Goal: Transaction & Acquisition: Purchase product/service

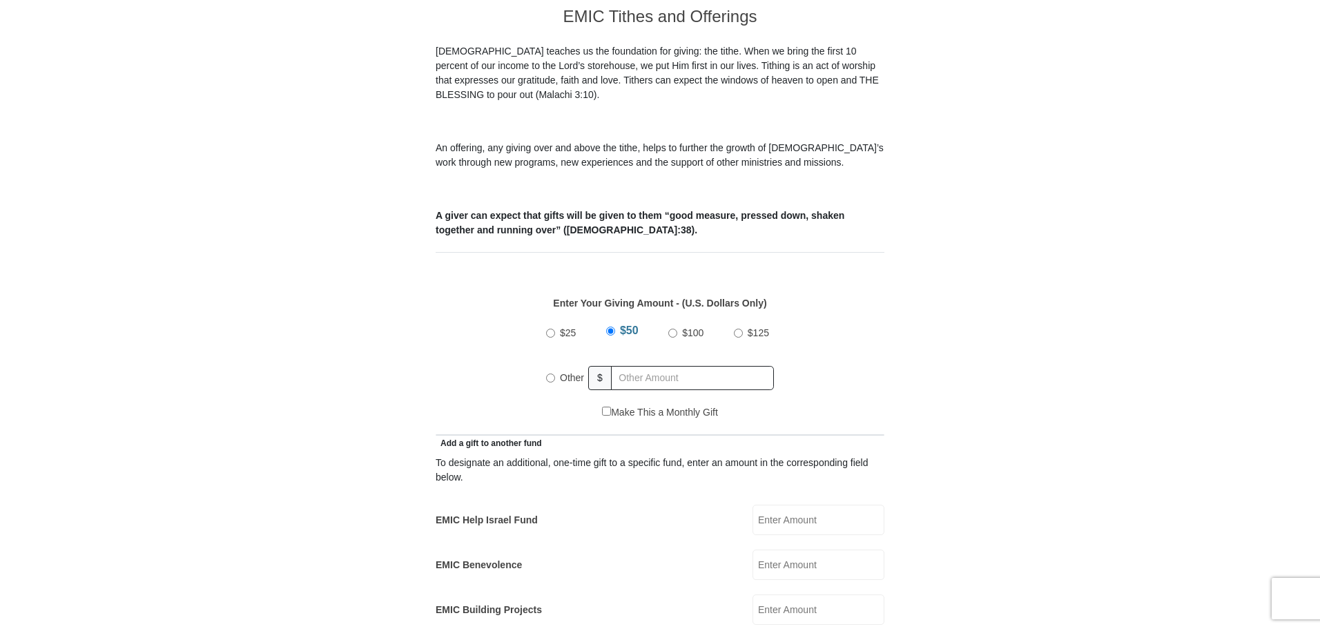
scroll to position [414, 0]
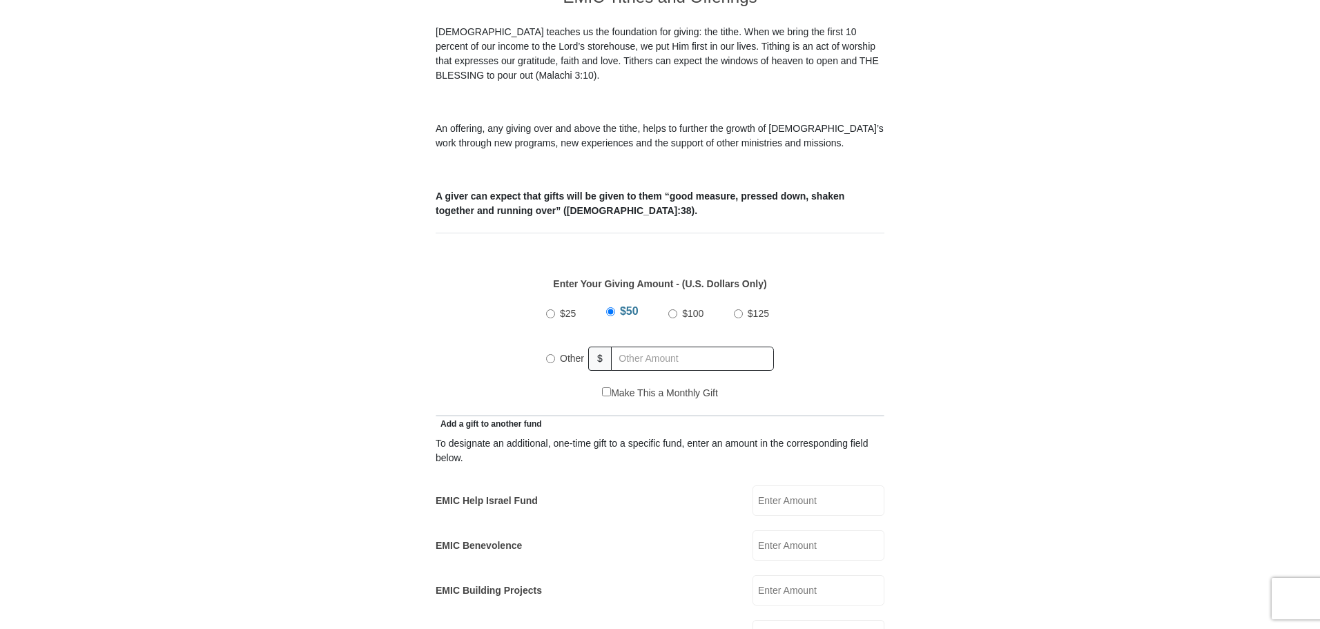
click at [547, 354] on input "Other" at bounding box center [550, 358] width 9 height 9
radio input "true"
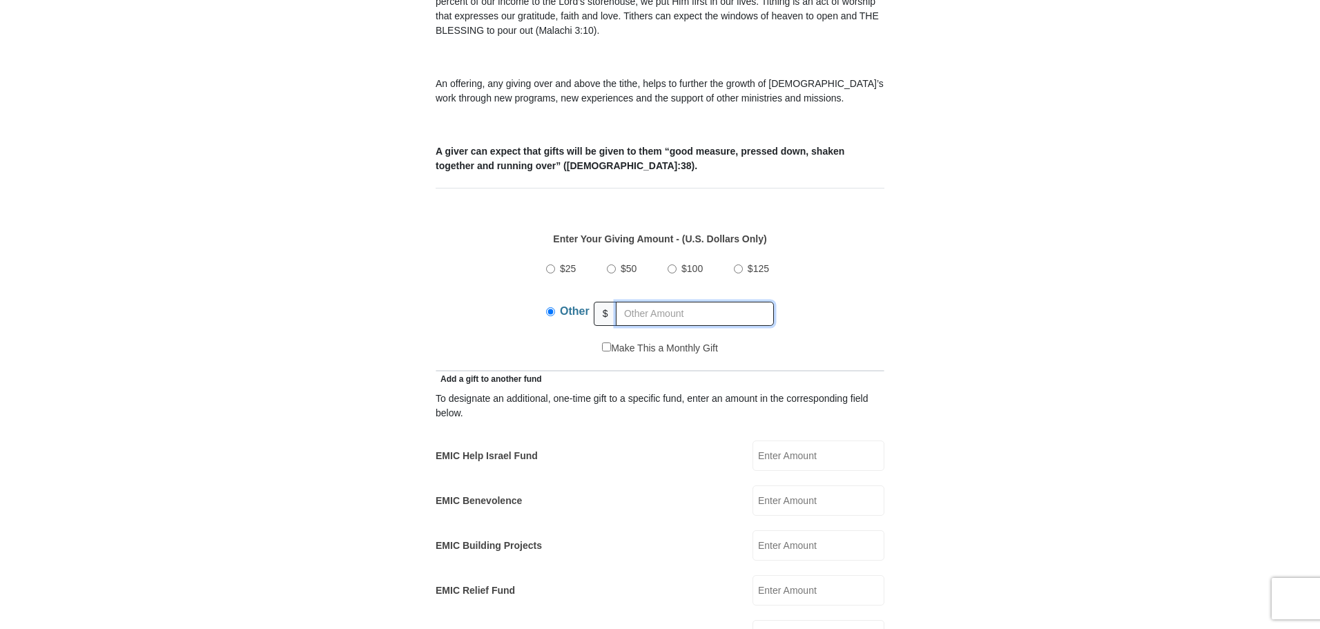
scroll to position [483, 0]
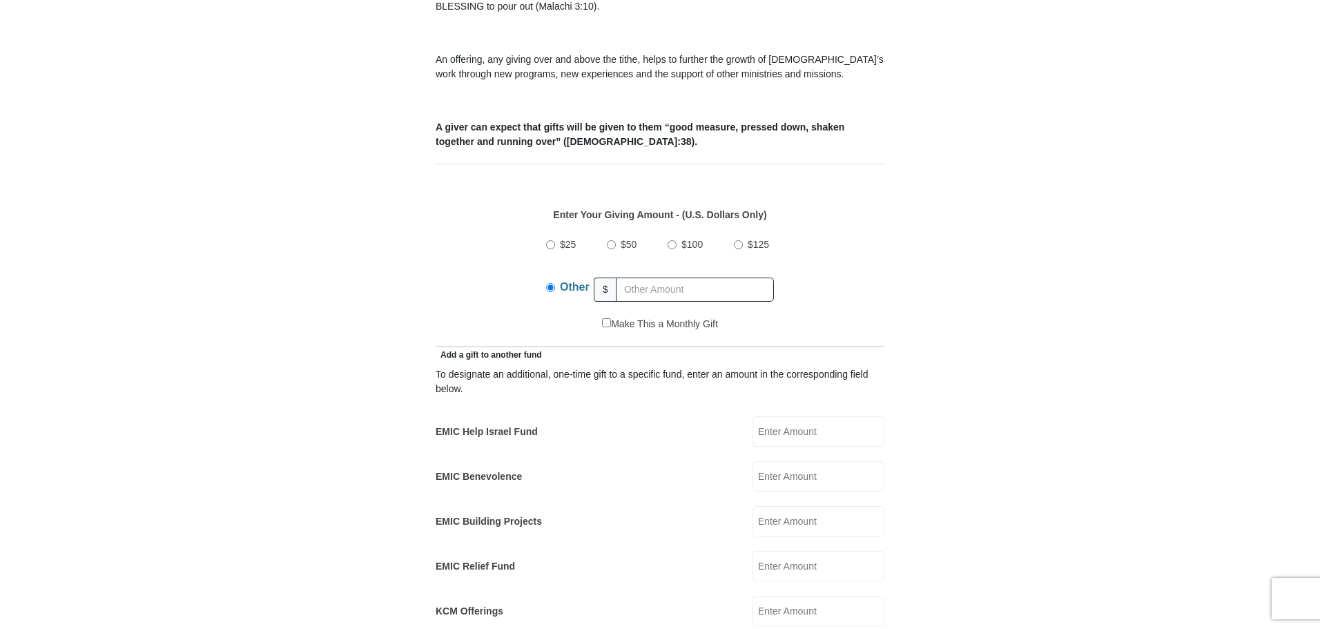
click at [787, 421] on input "EMIC Help Israel Fund" at bounding box center [818, 431] width 132 height 30
type input "20"
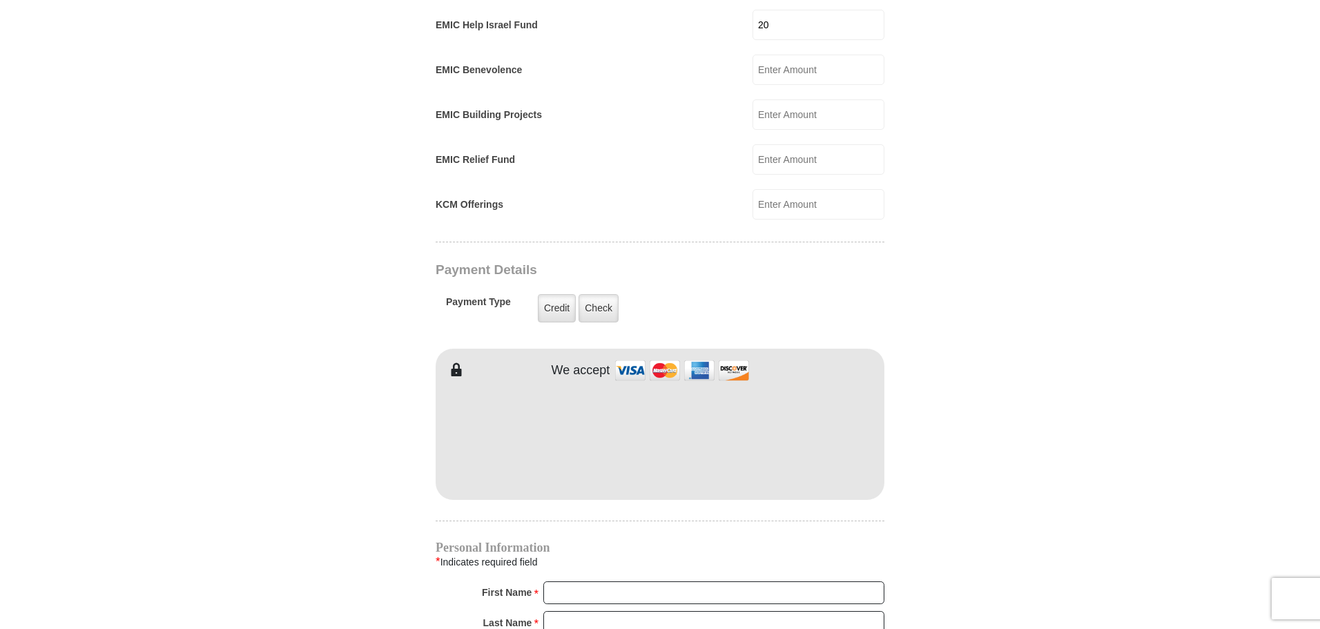
scroll to position [897, 0]
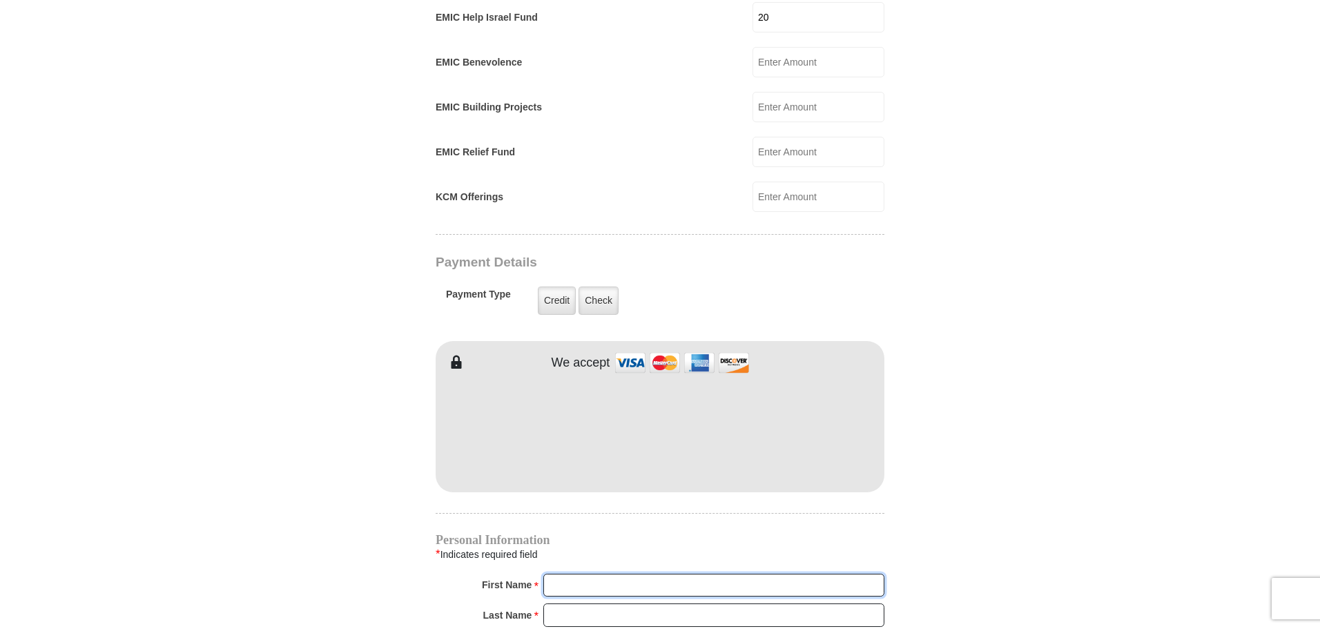
type input "[PERSON_NAME]"
type input "Koshi"
click at [712, 513] on hr at bounding box center [660, 513] width 449 height 1
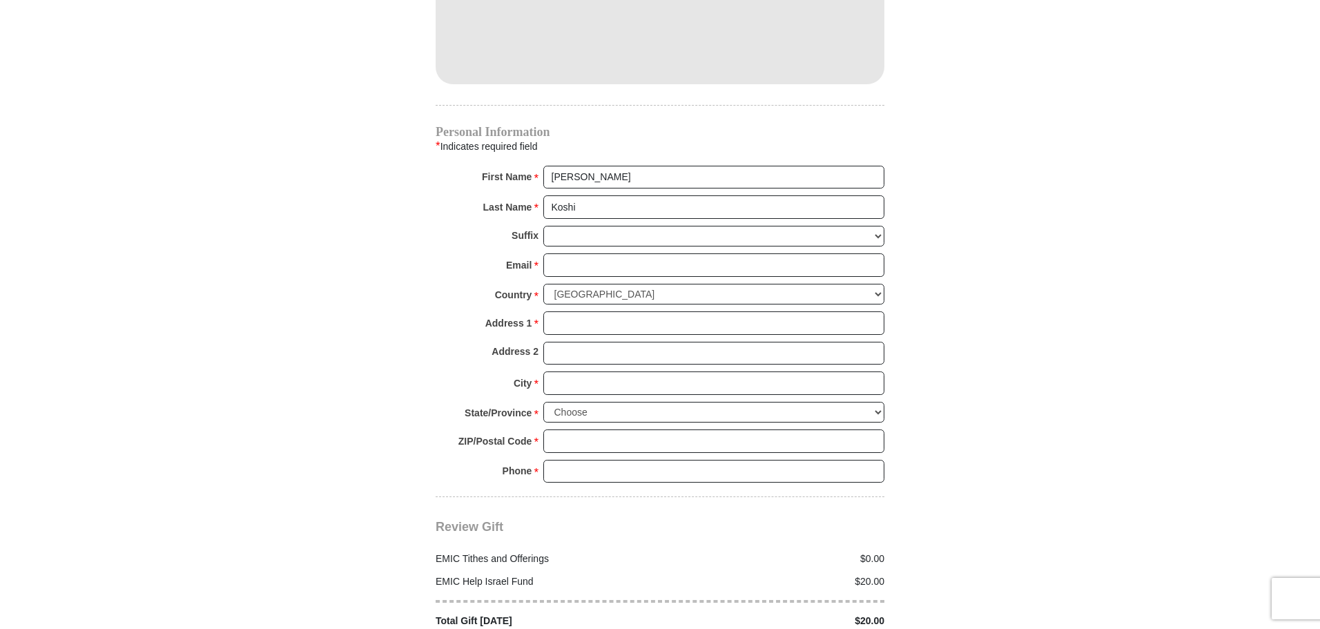
scroll to position [1312, 0]
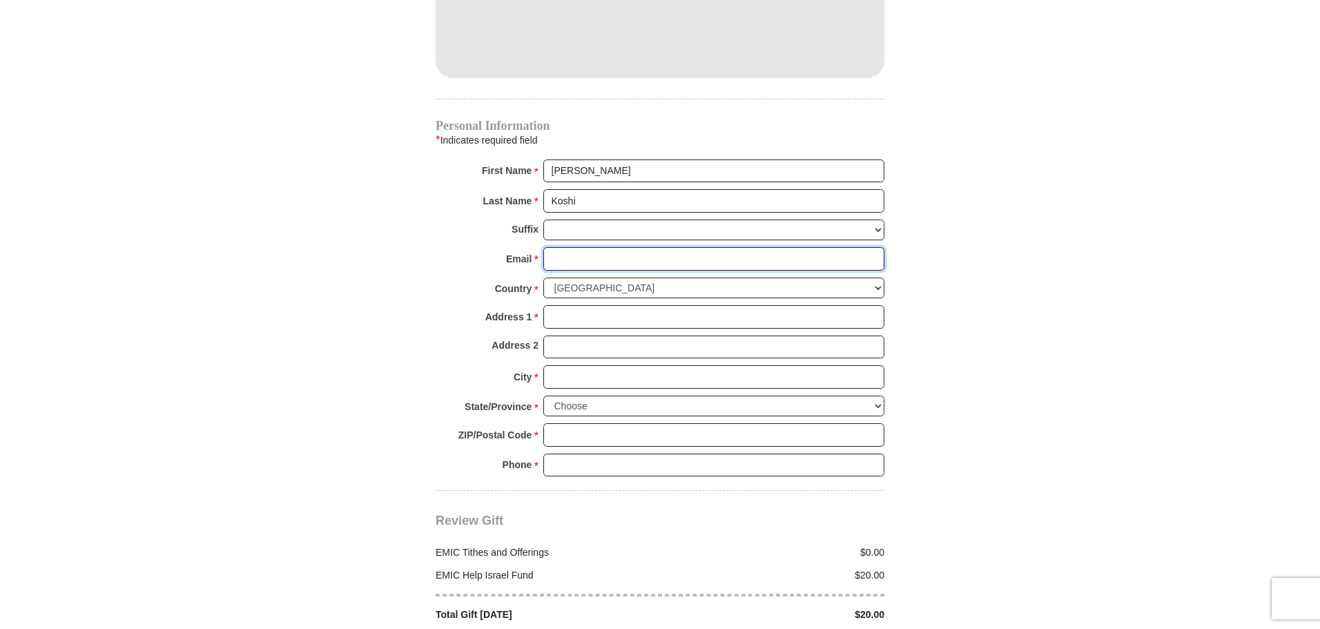
click at [565, 247] on input "Email *" at bounding box center [713, 258] width 341 height 23
type input "[EMAIL_ADDRESS][DOMAIN_NAME]"
type input "[STREET_ADDRESS]"
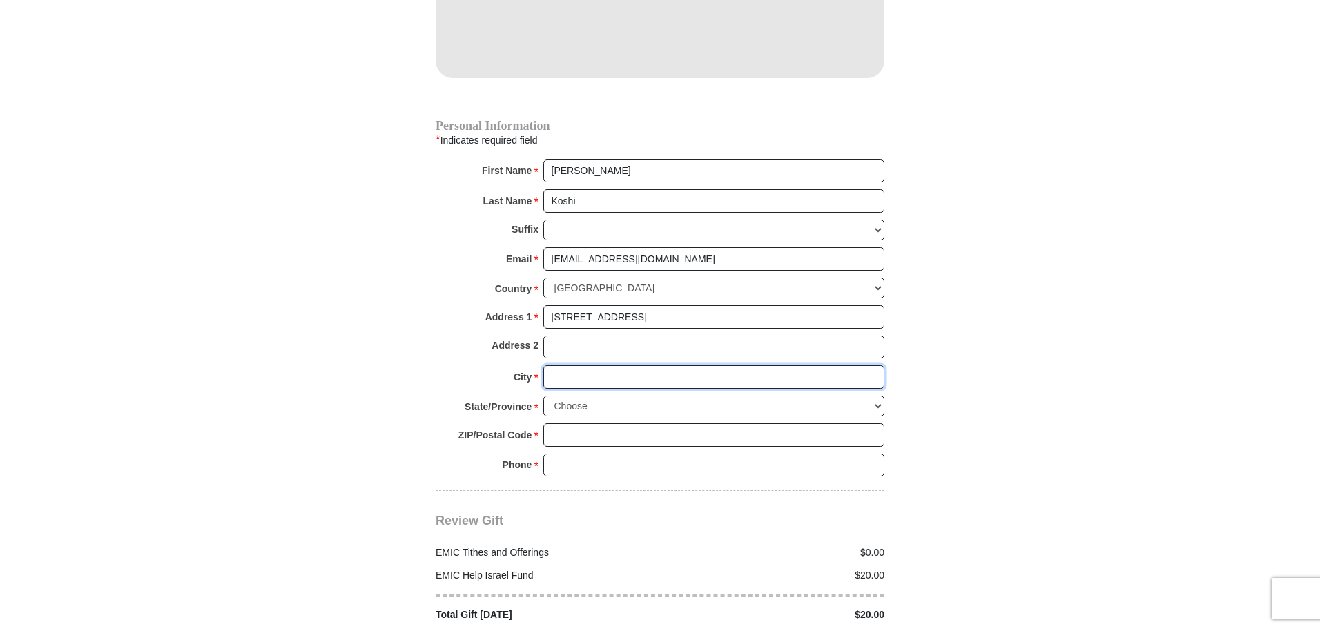
type input "SPARKS"
select select "NV"
type input "89434"
type input "7753860005"
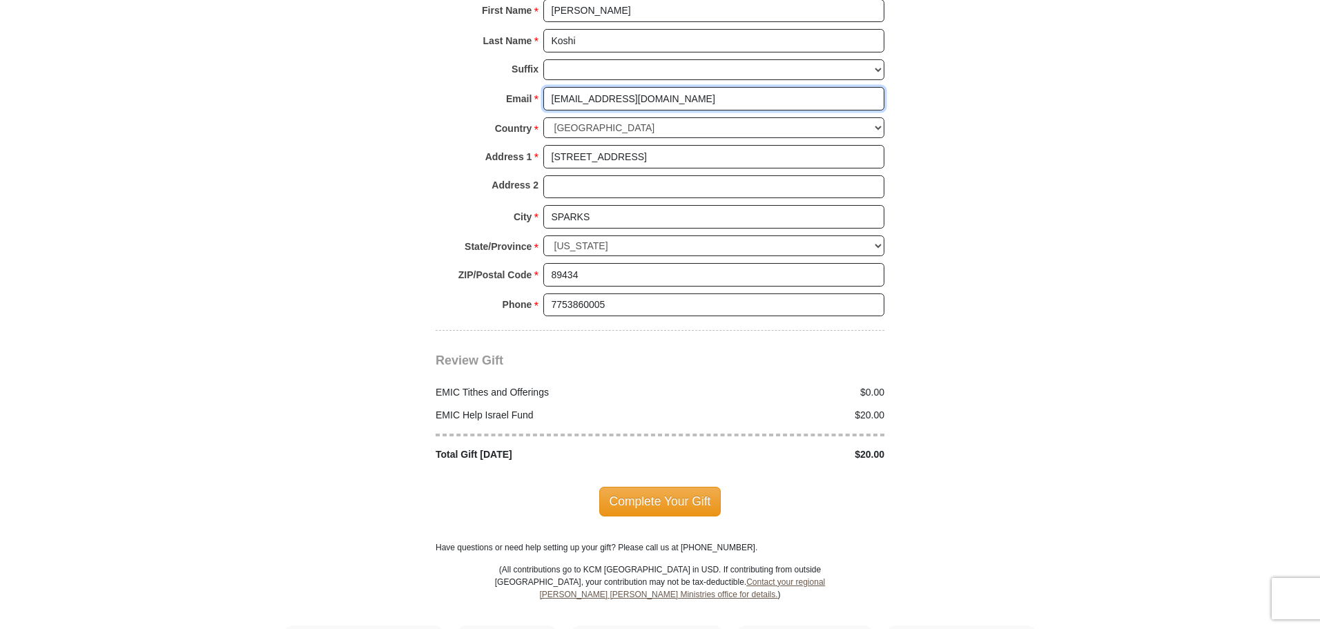
scroll to position [1519, 0]
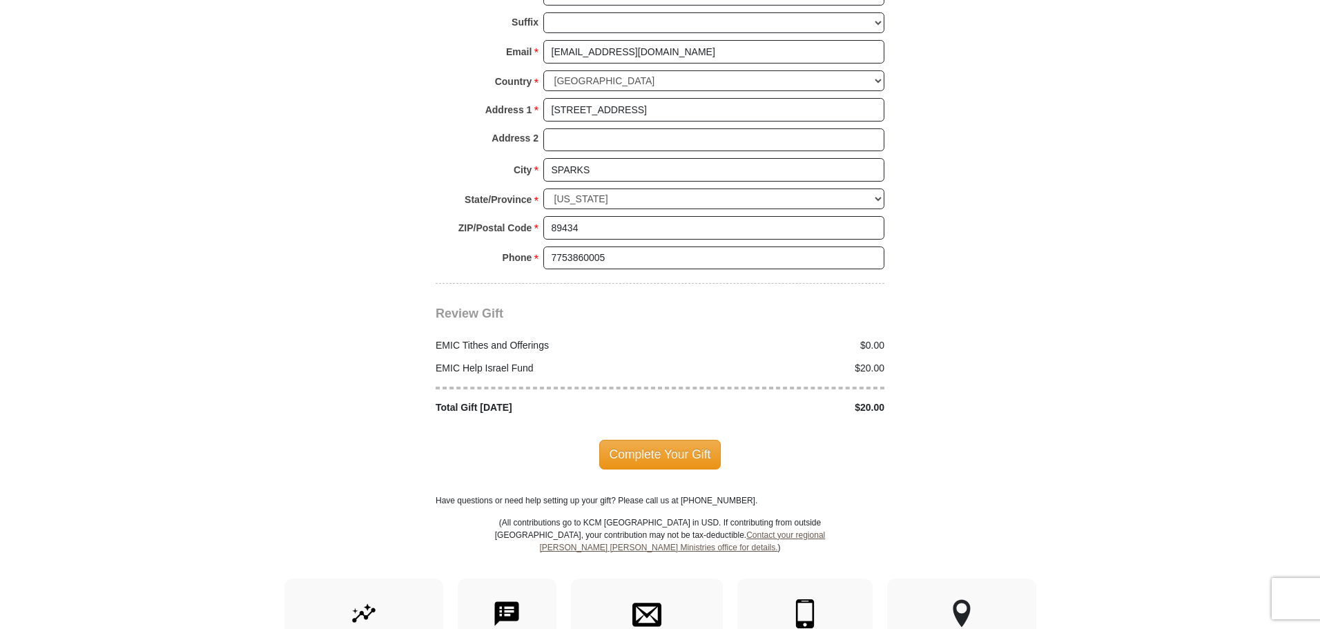
click at [683, 453] on div "Complete Your Gift" at bounding box center [660, 454] width 449 height 79
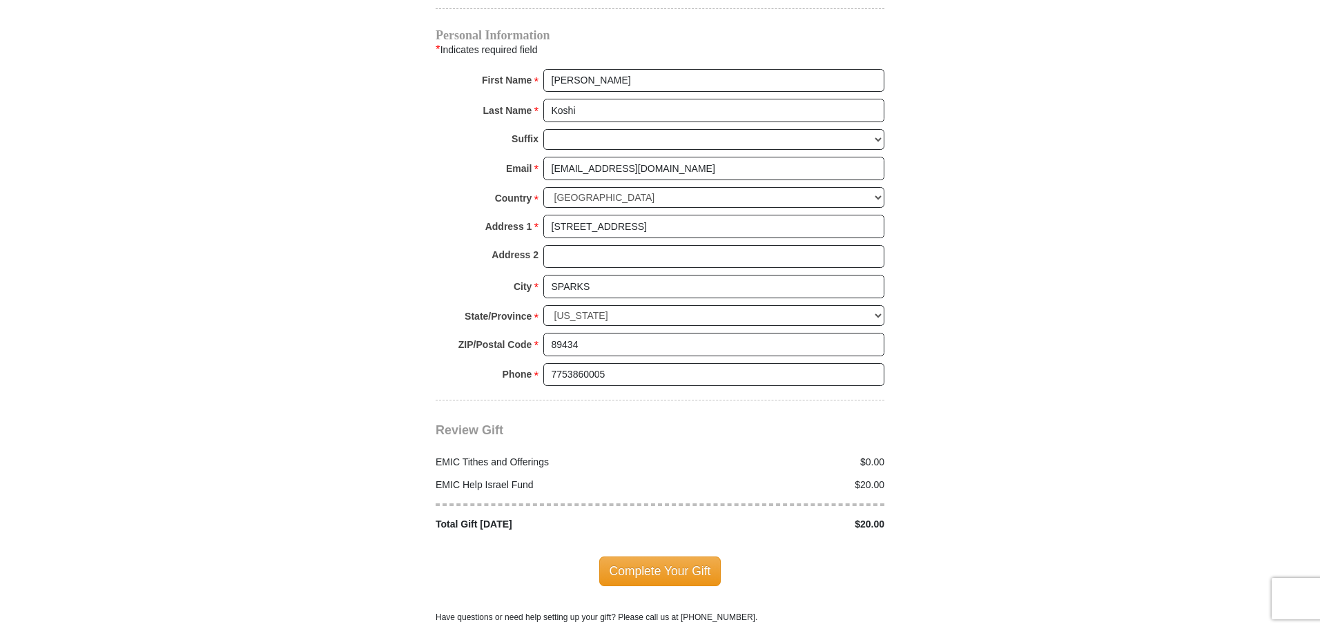
scroll to position [1450, 0]
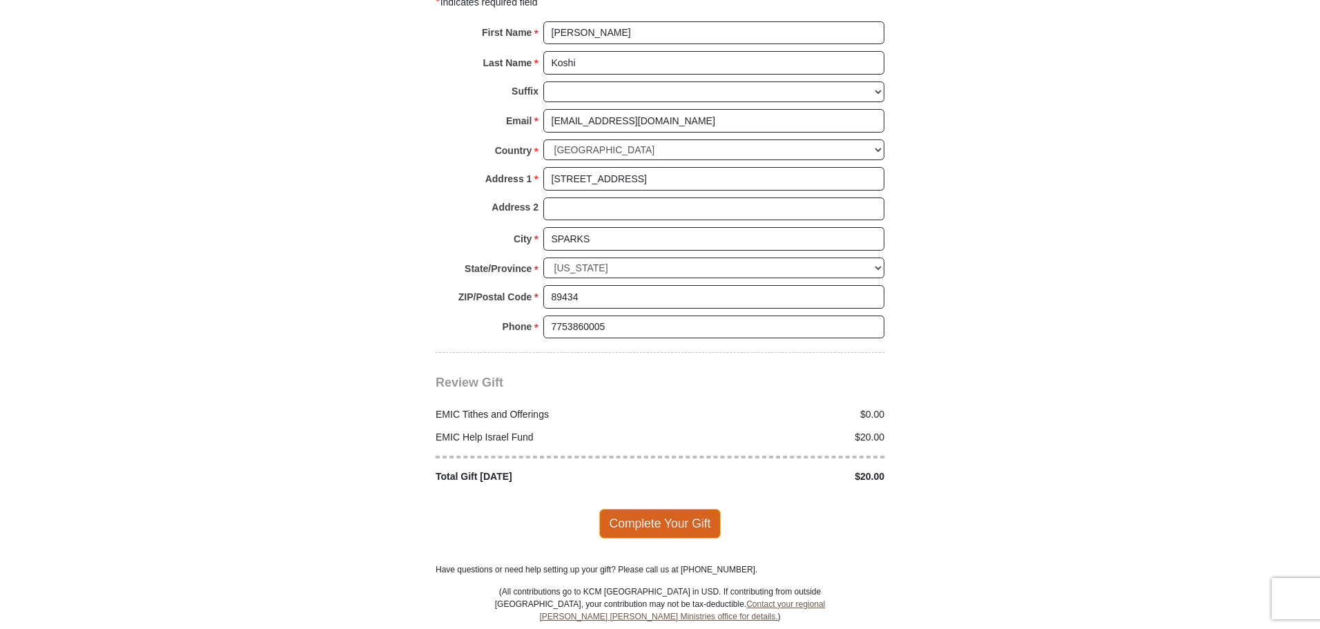
click at [679, 518] on span "Complete Your Gift" at bounding box center [660, 523] width 122 height 29
